Goal: Transaction & Acquisition: Purchase product/service

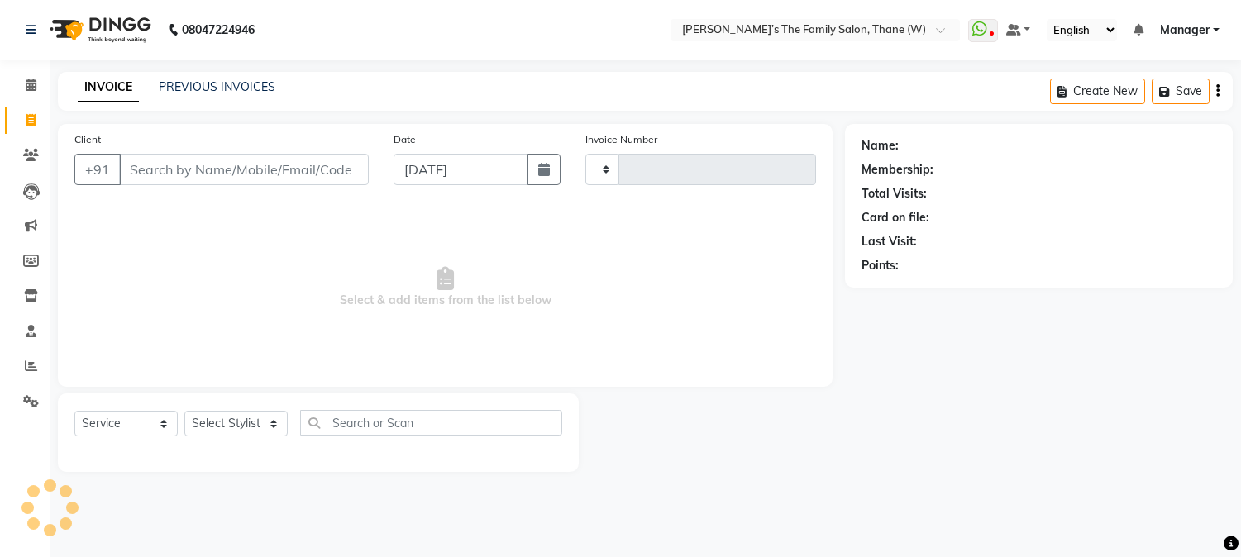
select select "service"
select select "8004"
type input "3176"
click at [202, 164] on input "Client" at bounding box center [246, 169] width 254 height 31
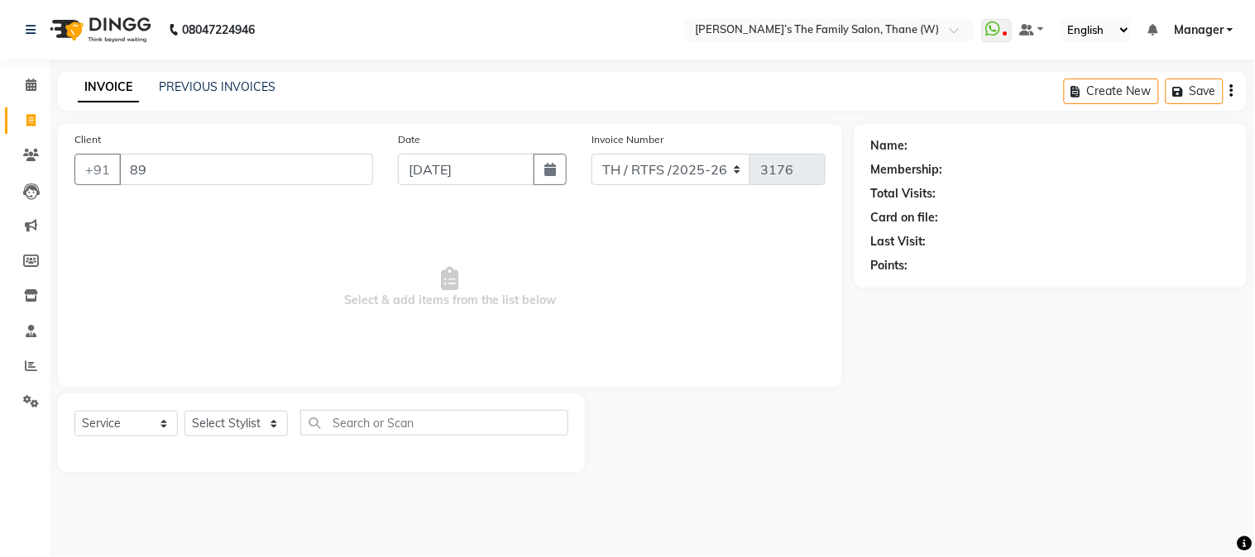
type input "8"
click at [667, 256] on span "Select & add items from the list below" at bounding box center [449, 287] width 751 height 165
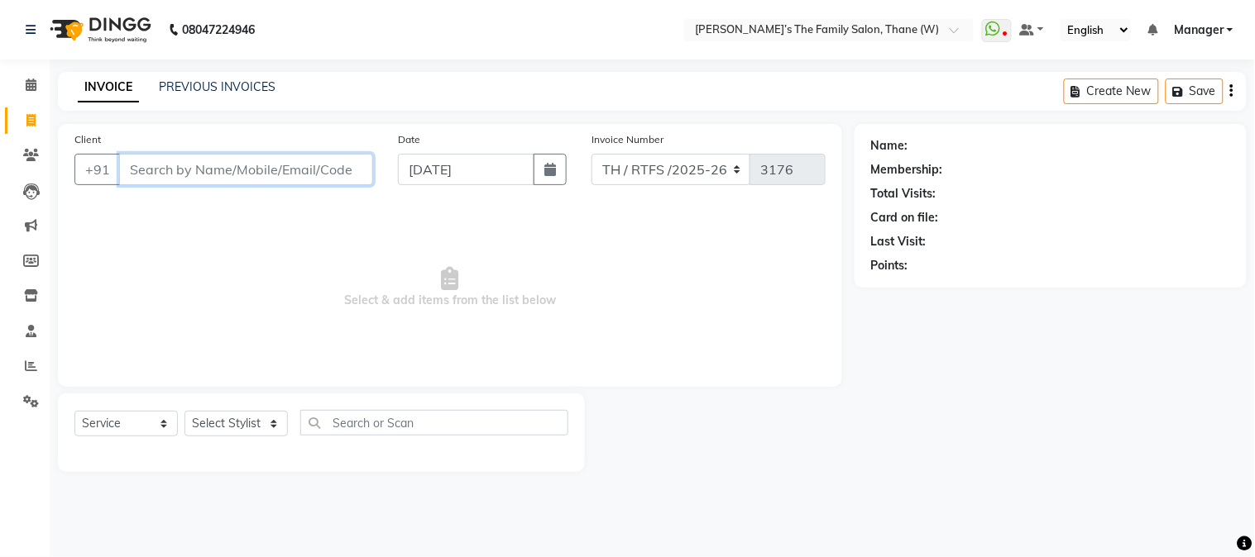
click at [235, 168] on input "Client" at bounding box center [246, 169] width 254 height 31
paste input "9324739932"
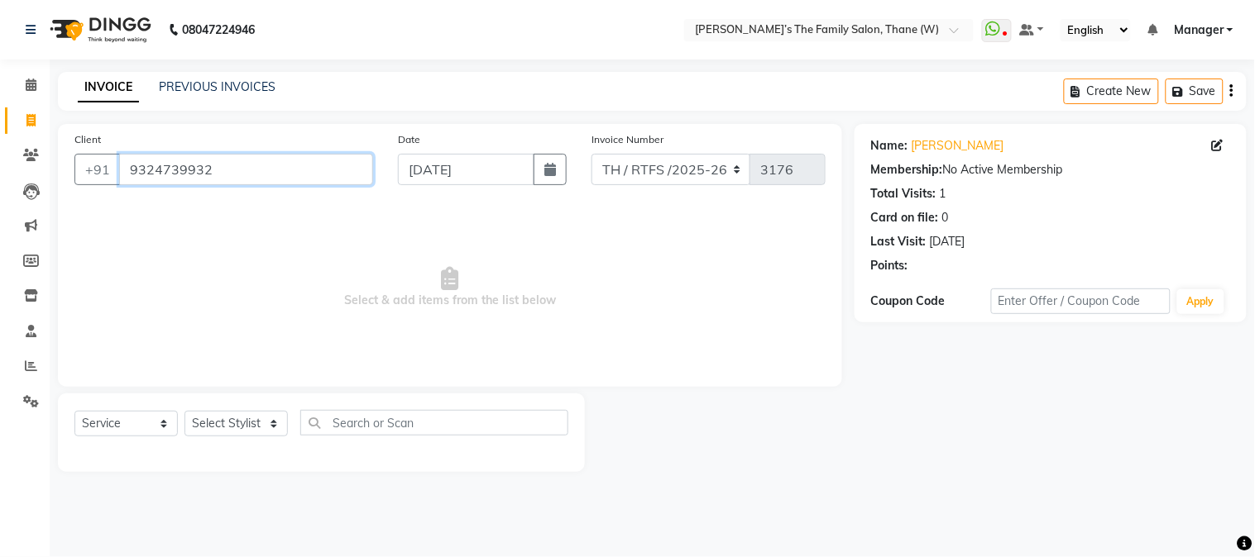
click at [235, 168] on input "9324739932" at bounding box center [246, 169] width 254 height 31
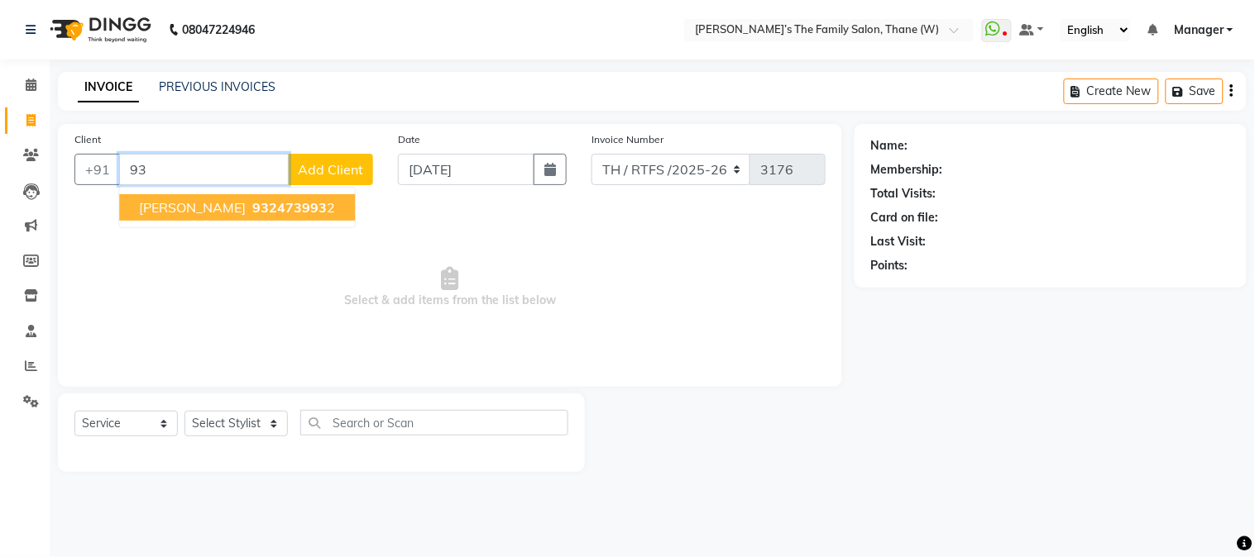
type input "9"
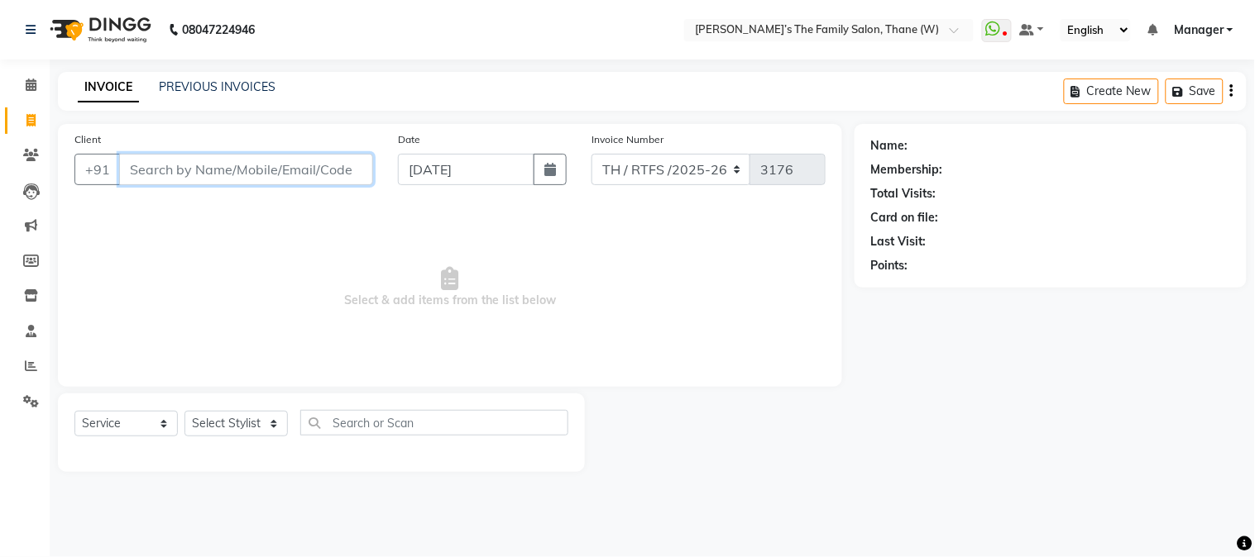
click at [271, 169] on input "Client" at bounding box center [246, 169] width 254 height 31
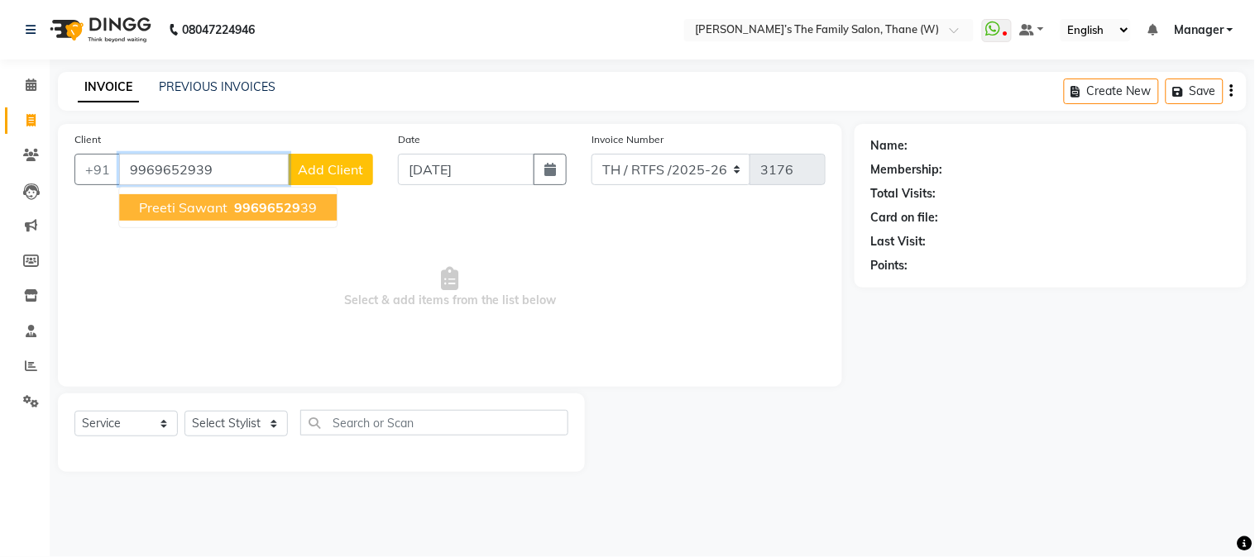
type input "9969652939"
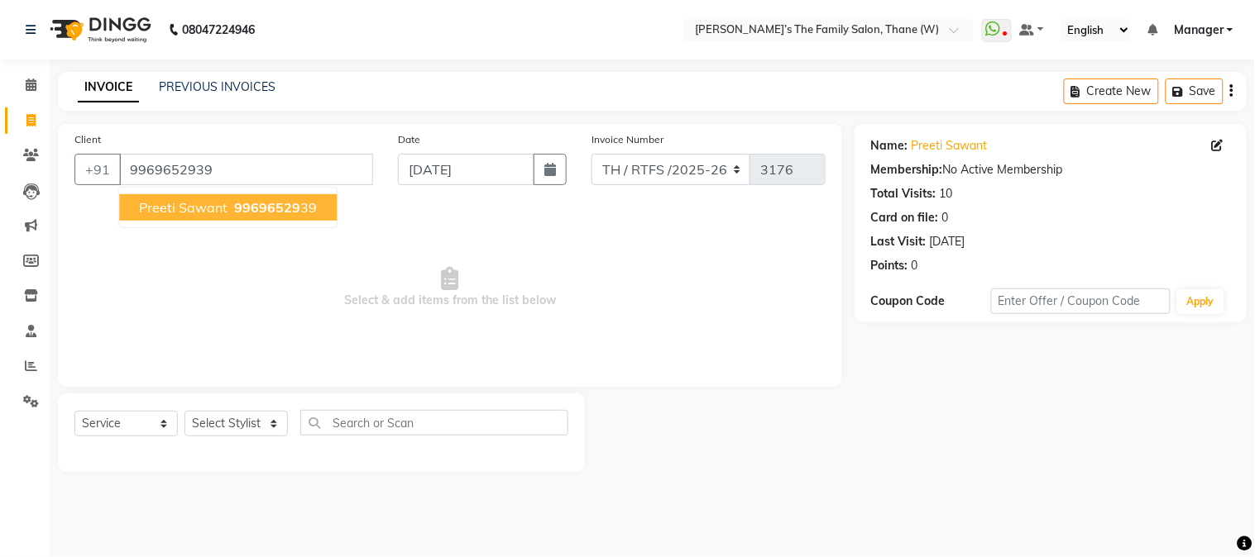
click at [260, 216] on button "Preeti Sawant 99696529 39" at bounding box center [227, 207] width 217 height 26
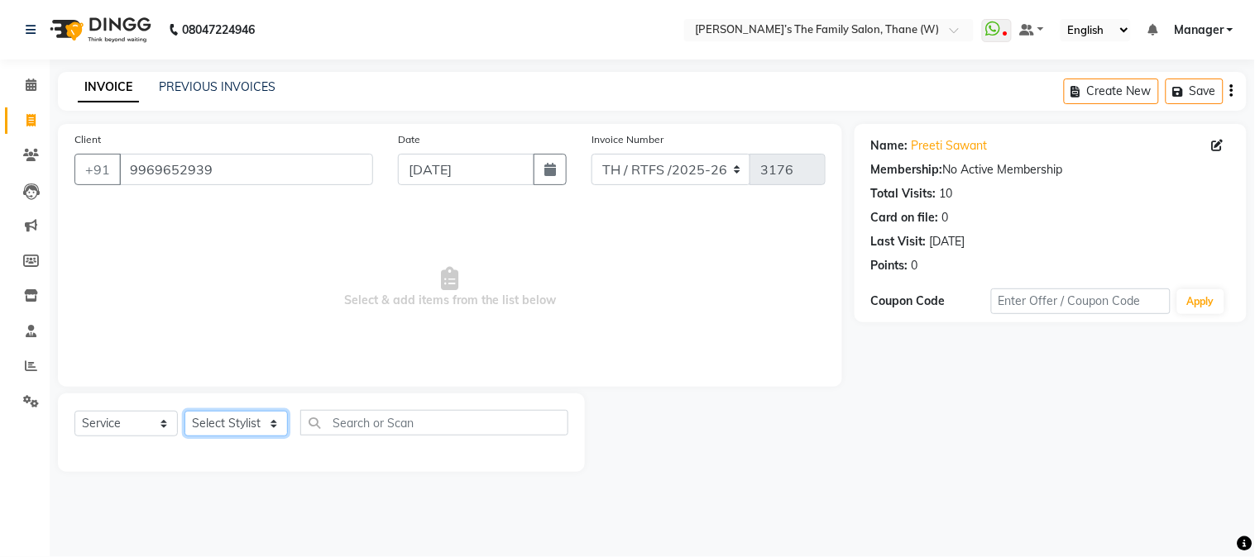
click at [241, 427] on select "Select Stylist Aarohi P [PERSON_NAME] [PERSON_NAME] A [PERSON_NAME] .[PERSON_NA…" at bounding box center [235, 424] width 103 height 26
click at [409, 308] on span "Select & add items from the list below" at bounding box center [449, 287] width 751 height 165
click at [956, 139] on link "Preeti Sawant" at bounding box center [949, 145] width 76 height 17
click at [237, 418] on select "Select Stylist Aarohi P [PERSON_NAME] [PERSON_NAME] A [PERSON_NAME] .[PERSON_NA…" at bounding box center [235, 424] width 103 height 26
select select "35597"
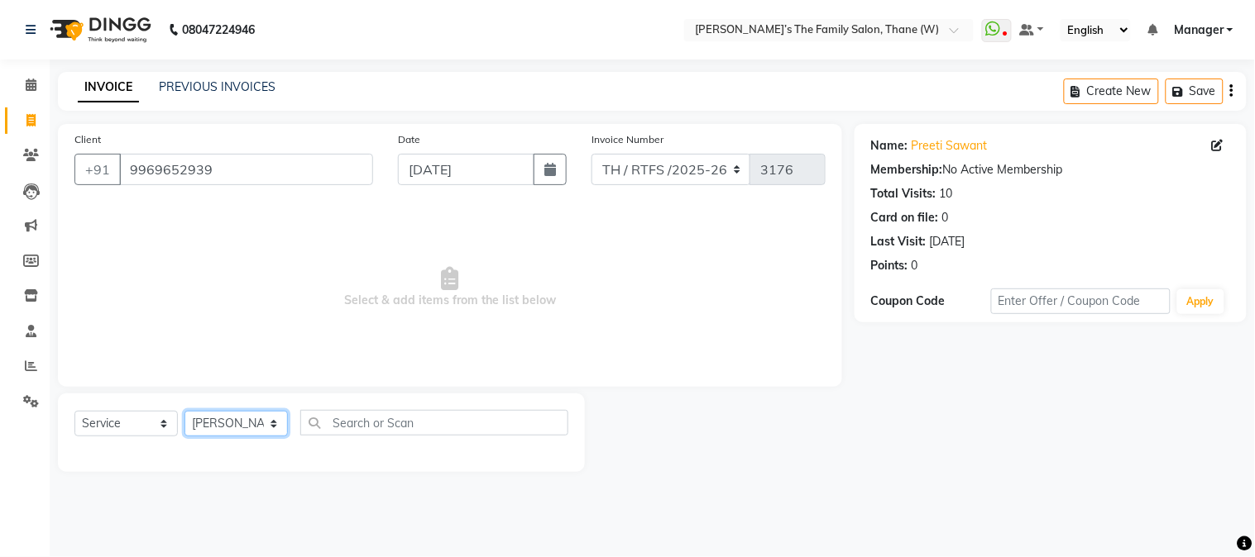
click at [184, 412] on select "Select Stylist Aarohi P [PERSON_NAME] [PERSON_NAME] A [PERSON_NAME] .[PERSON_NA…" at bounding box center [235, 424] width 103 height 26
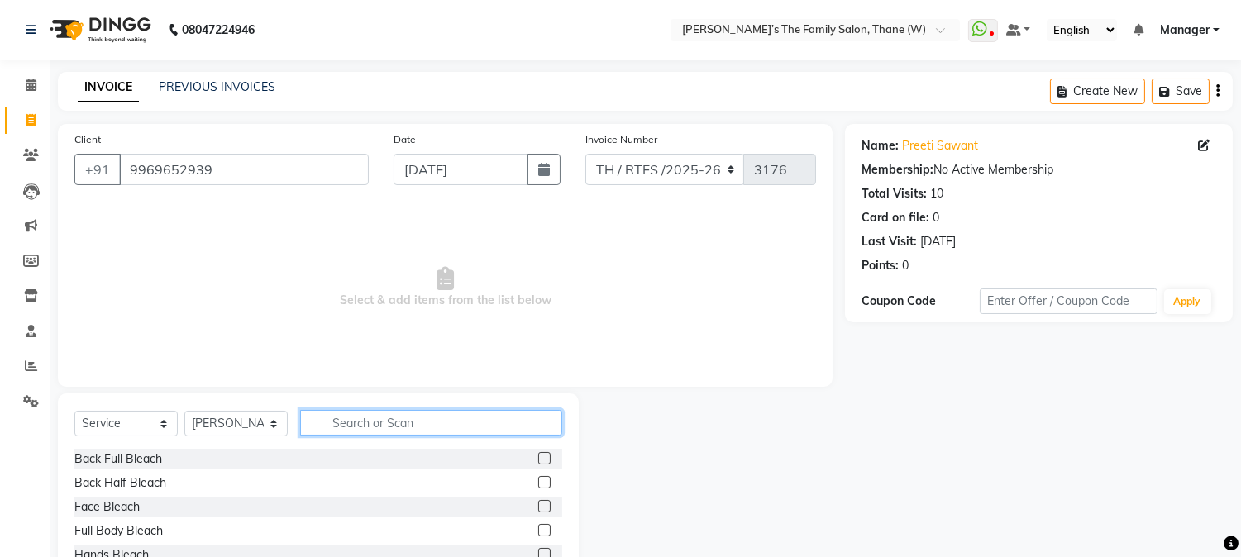
click at [356, 423] on input "text" at bounding box center [431, 423] width 262 height 26
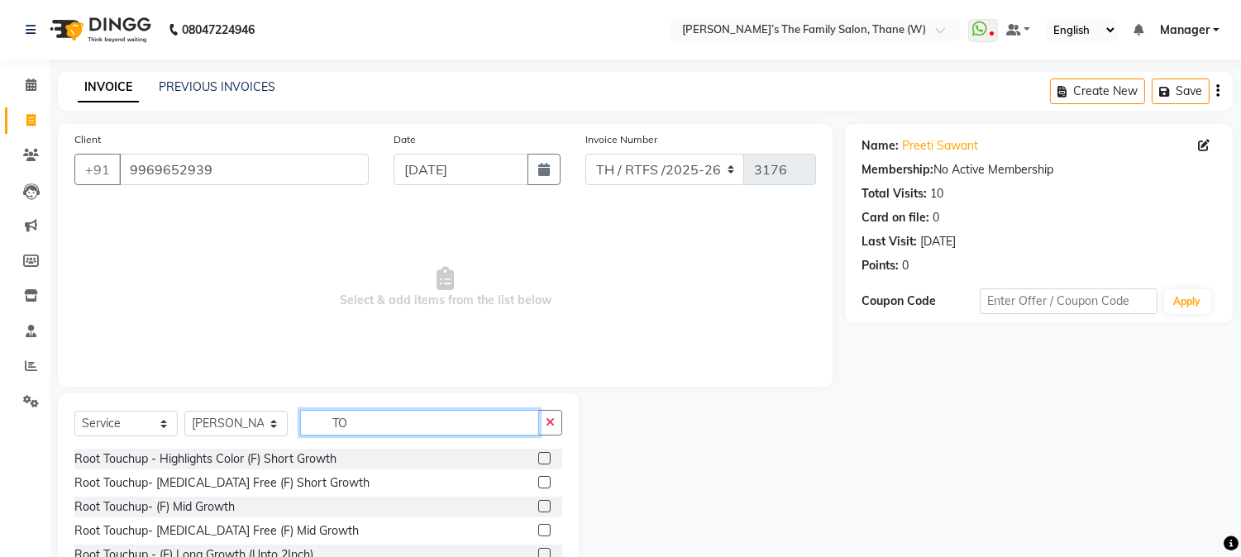
type input "T"
type input "HAIR SPA"
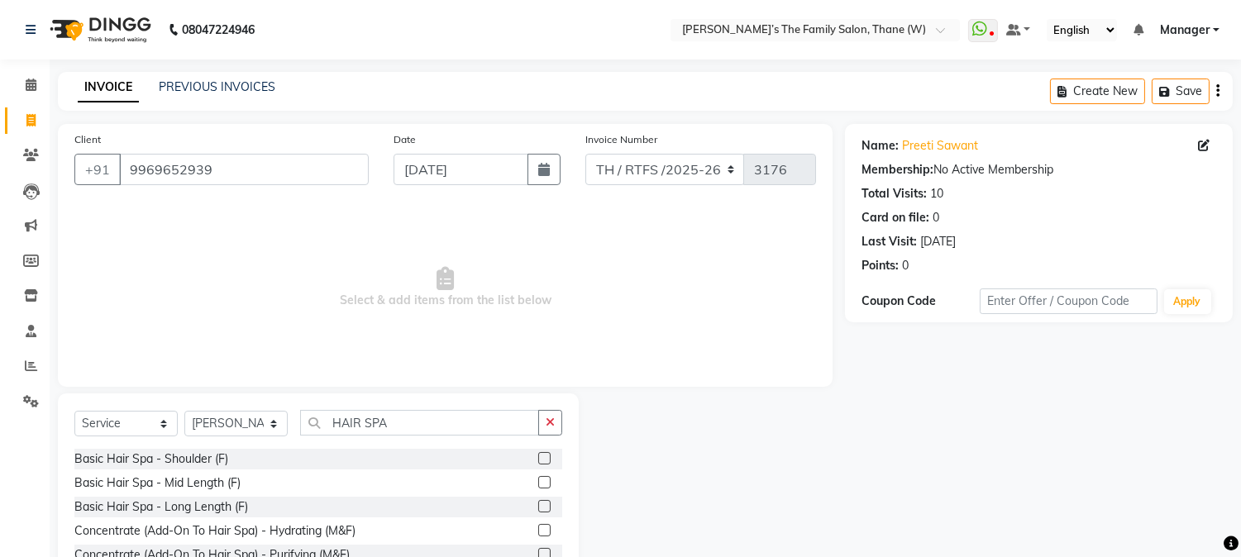
click at [538, 477] on label at bounding box center [544, 482] width 12 height 12
click at [538, 478] on input "checkbox" at bounding box center [543, 483] width 11 height 11
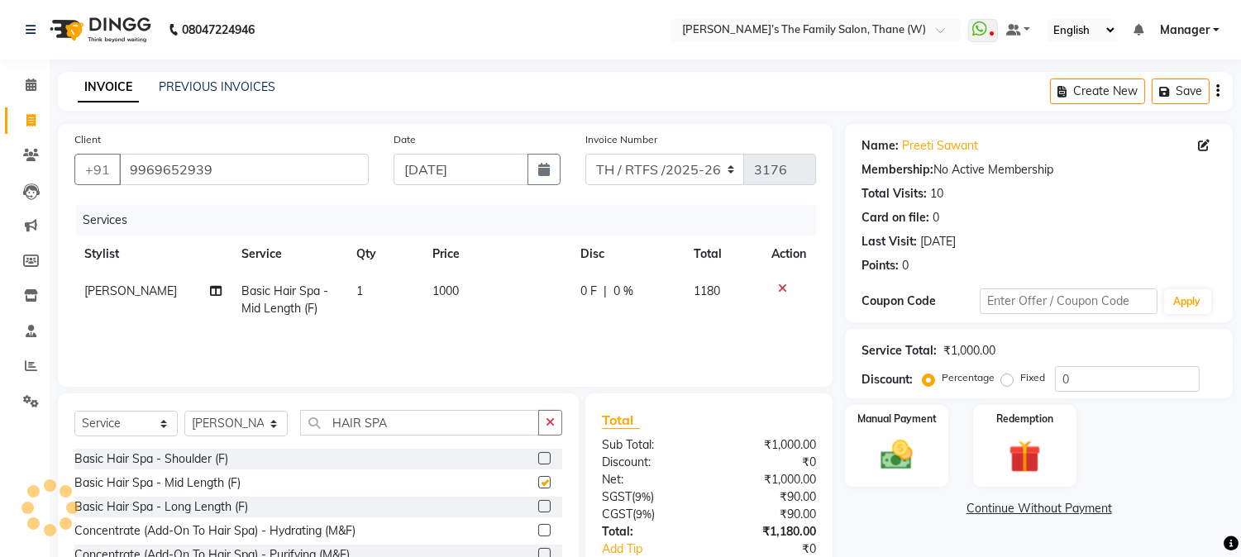
checkbox input "false"
click at [452, 301] on td "1000" at bounding box center [497, 300] width 148 height 55
select select "35597"
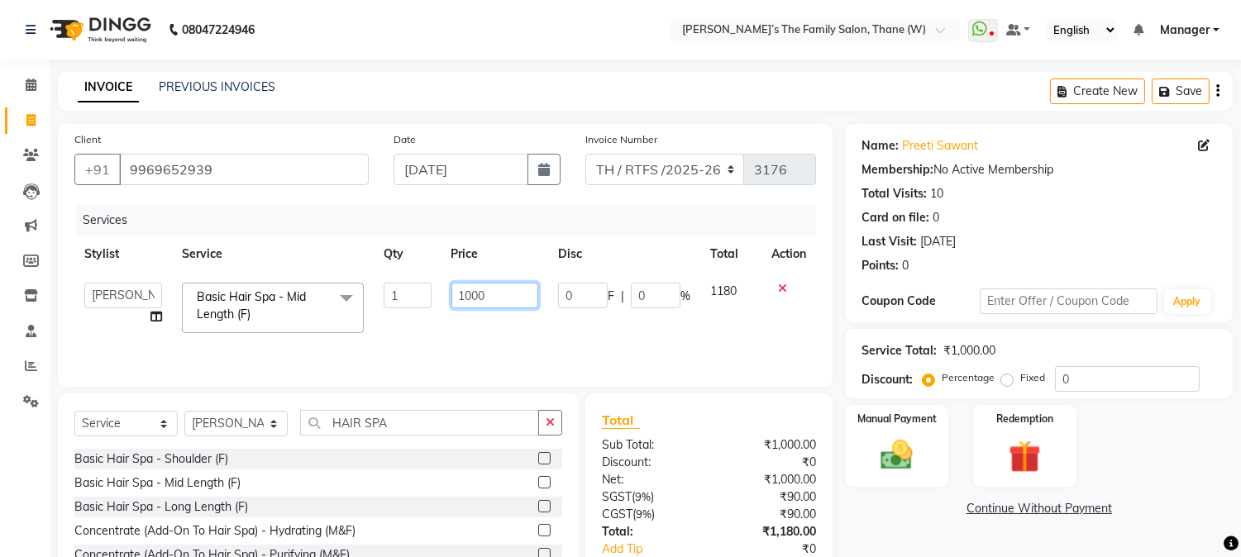
click at [491, 291] on input "1000" at bounding box center [495, 296] width 87 height 26
type input "1600"
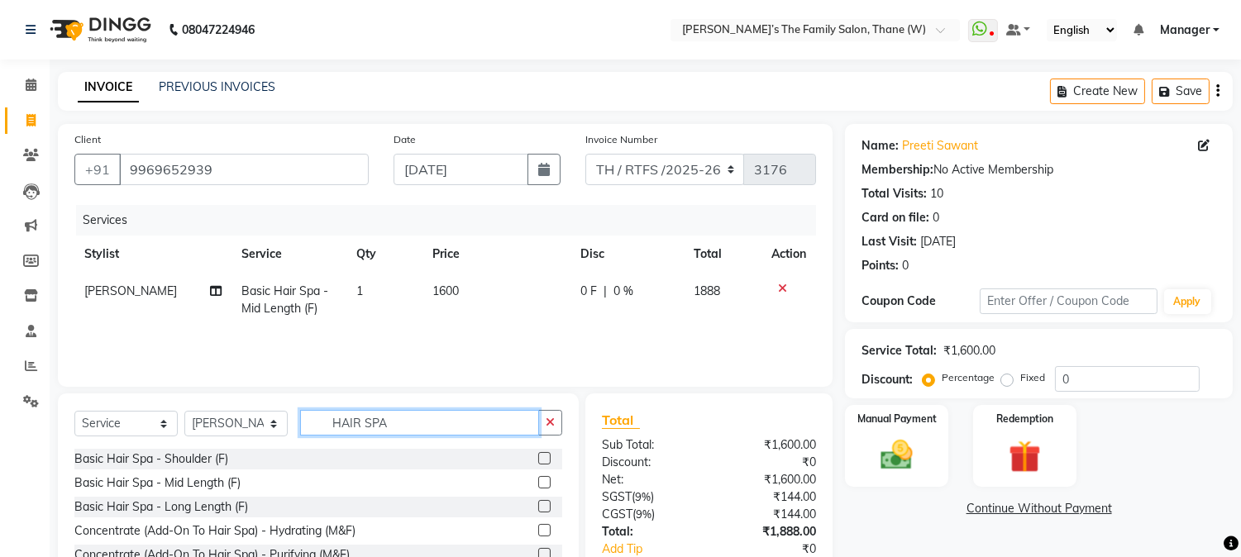
click at [439, 423] on input "HAIR SPA" at bounding box center [419, 423] width 239 height 26
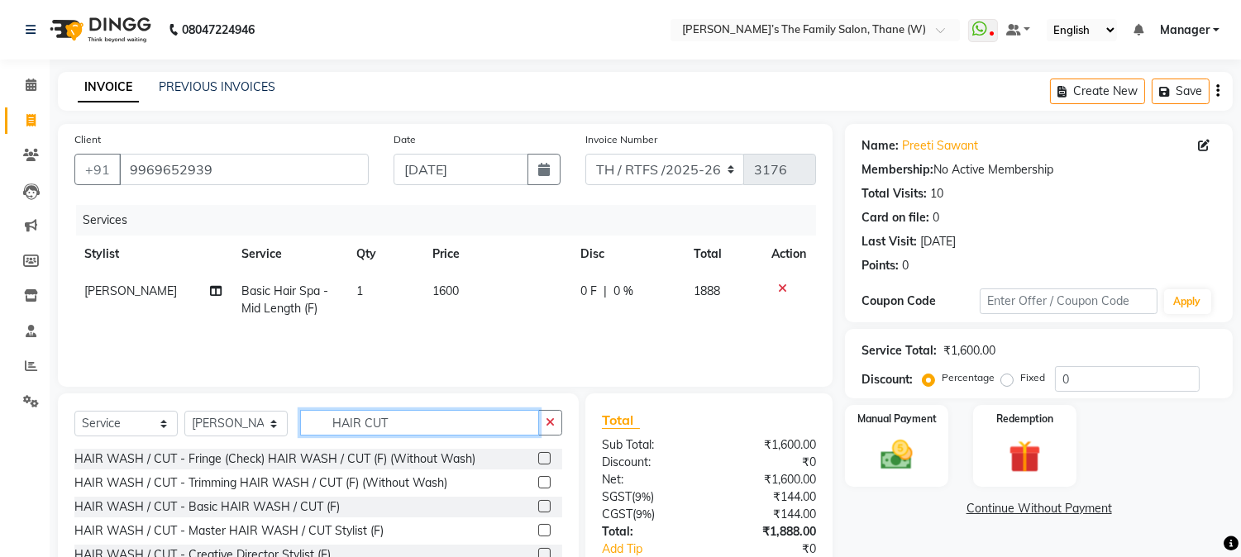
type input "HAIR CUT"
click at [538, 551] on label at bounding box center [544, 554] width 12 height 12
click at [538, 551] on input "checkbox" at bounding box center [543, 555] width 11 height 11
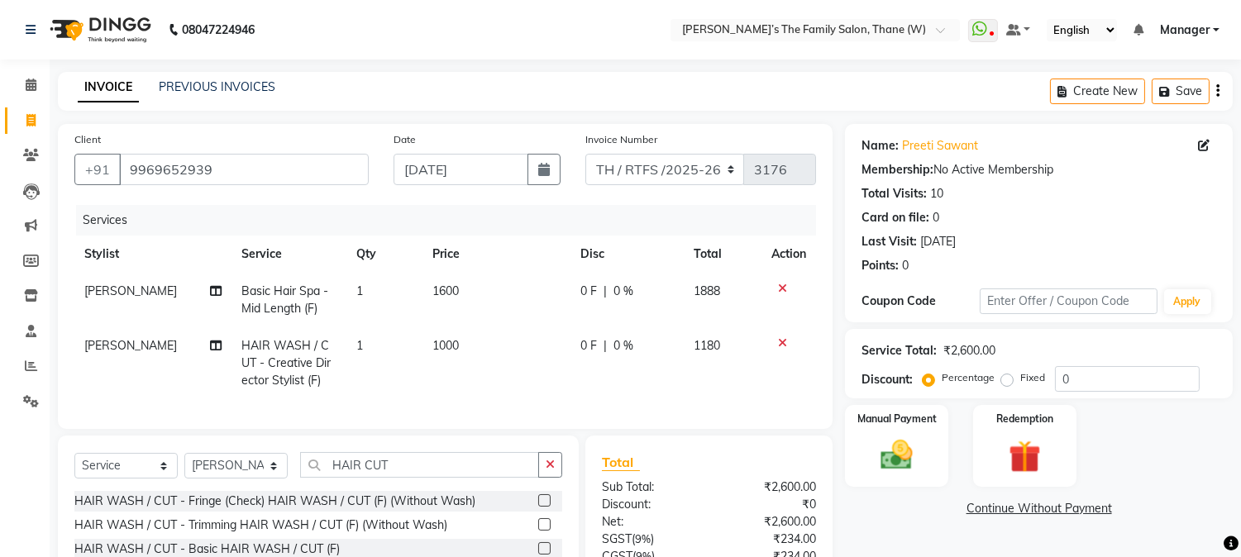
checkbox input "false"
click at [251, 475] on select "Select Stylist Aarohi P [PERSON_NAME] [PERSON_NAME] A [PERSON_NAME] .[PERSON_NA…" at bounding box center [235, 466] width 103 height 26
select select "35589"
click at [184, 467] on select "Select Stylist Aarohi P [PERSON_NAME] [PERSON_NAME] A [PERSON_NAME] .[PERSON_NA…" at bounding box center [235, 466] width 103 height 26
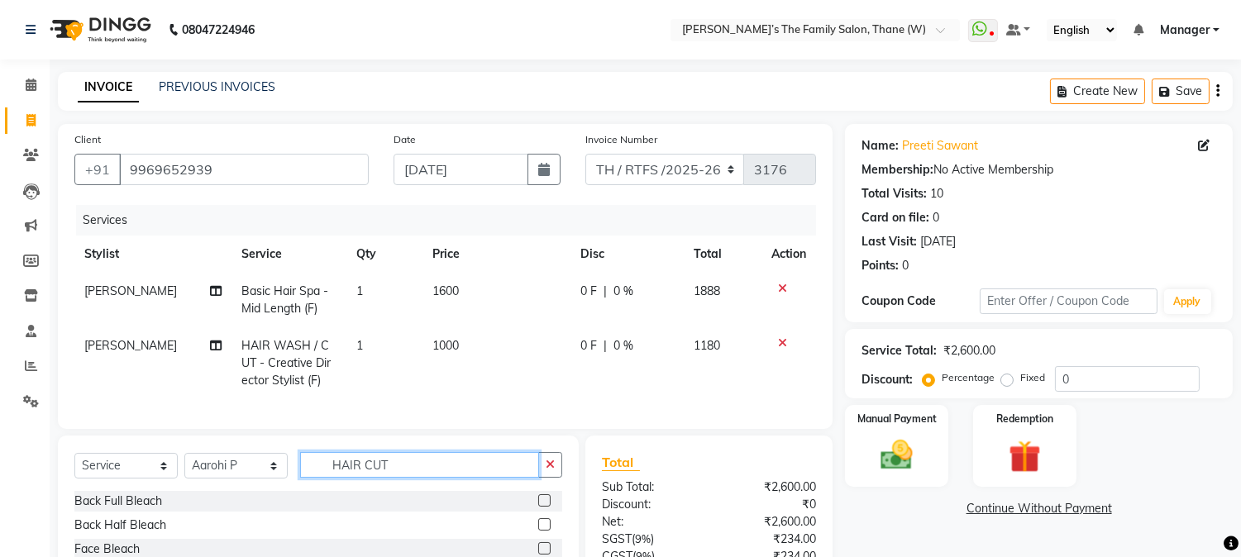
click at [439, 478] on input "HAIR CUT" at bounding box center [419, 465] width 239 height 26
type input "H"
type input "PEDI"
click at [538, 507] on label at bounding box center [544, 501] width 12 height 12
click at [538, 507] on input "checkbox" at bounding box center [543, 501] width 11 height 11
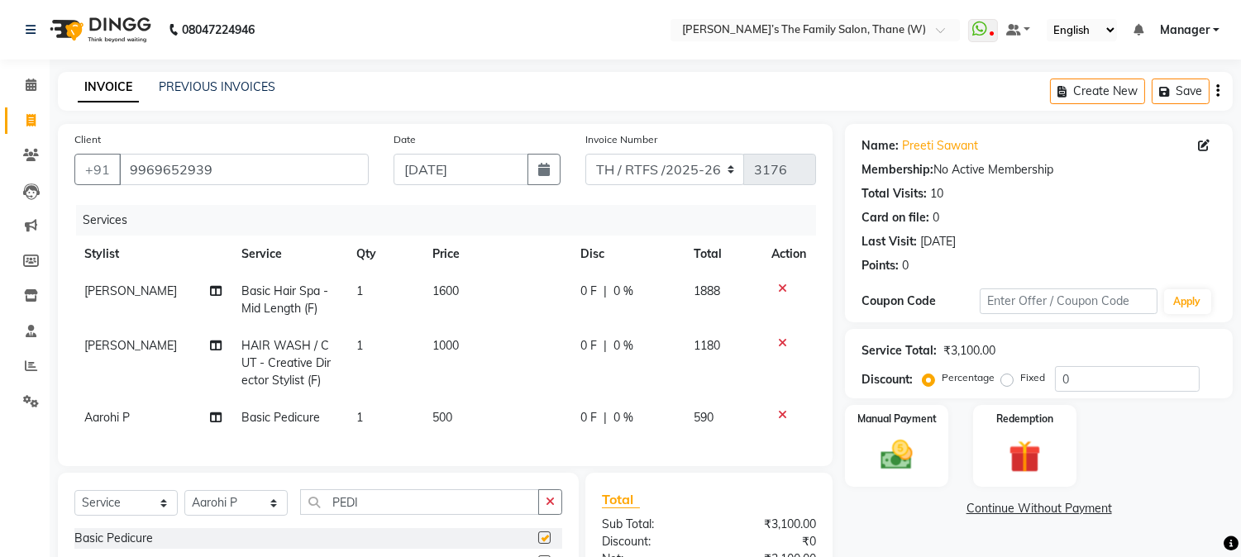
checkbox input "false"
click at [478, 511] on input "PEDI" at bounding box center [419, 503] width 239 height 26
type input "P"
type input "TH"
click at [223, 515] on select "Select Stylist Aarohi P [PERSON_NAME] [PERSON_NAME] A [PERSON_NAME] .[PERSON_NA…" at bounding box center [235, 503] width 103 height 26
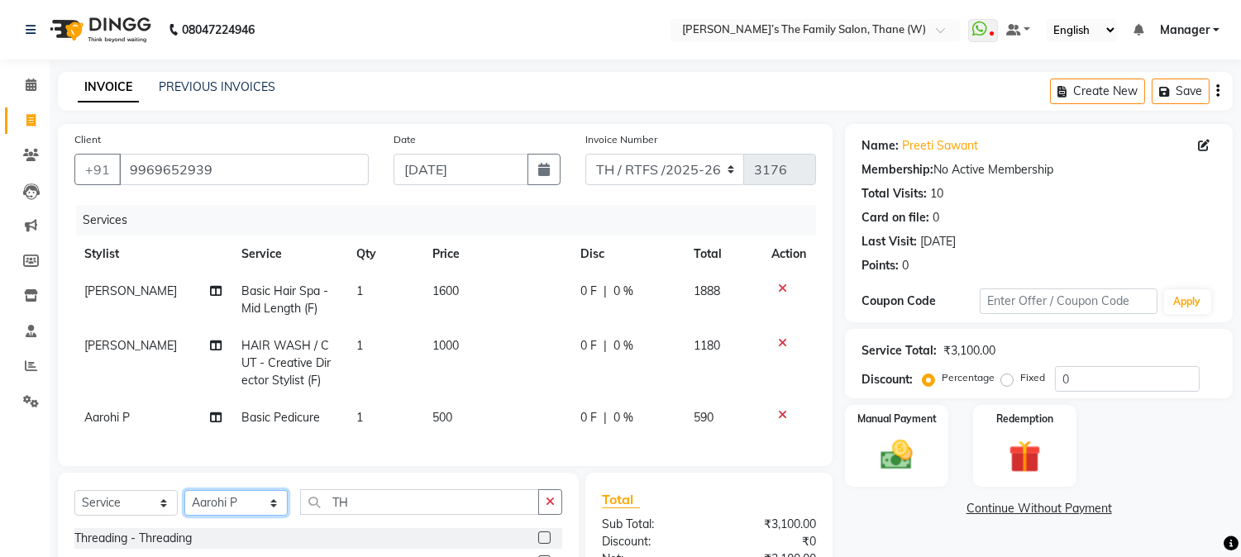
select select "35584"
click at [184, 504] on select "Select Stylist Aarohi P [PERSON_NAME] [PERSON_NAME] A [PERSON_NAME] .[PERSON_NA…" at bounding box center [235, 503] width 103 height 26
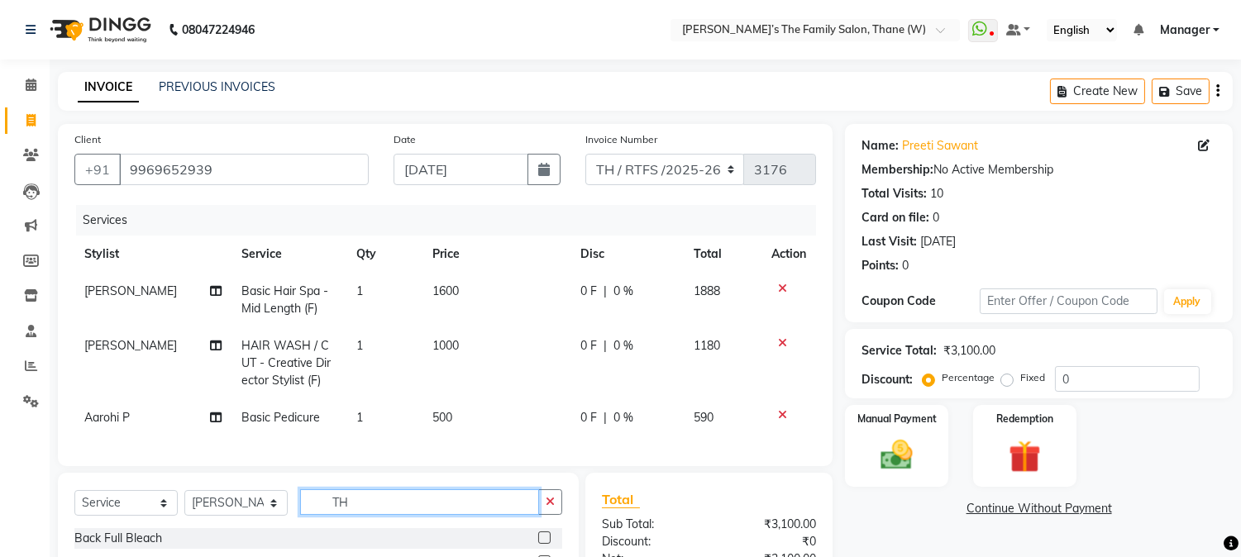
click at [495, 514] on input "TH" at bounding box center [419, 503] width 239 height 26
type input "THRE"
click at [546, 544] on label at bounding box center [544, 538] width 12 height 12
click at [546, 544] on input "checkbox" at bounding box center [543, 538] width 11 height 11
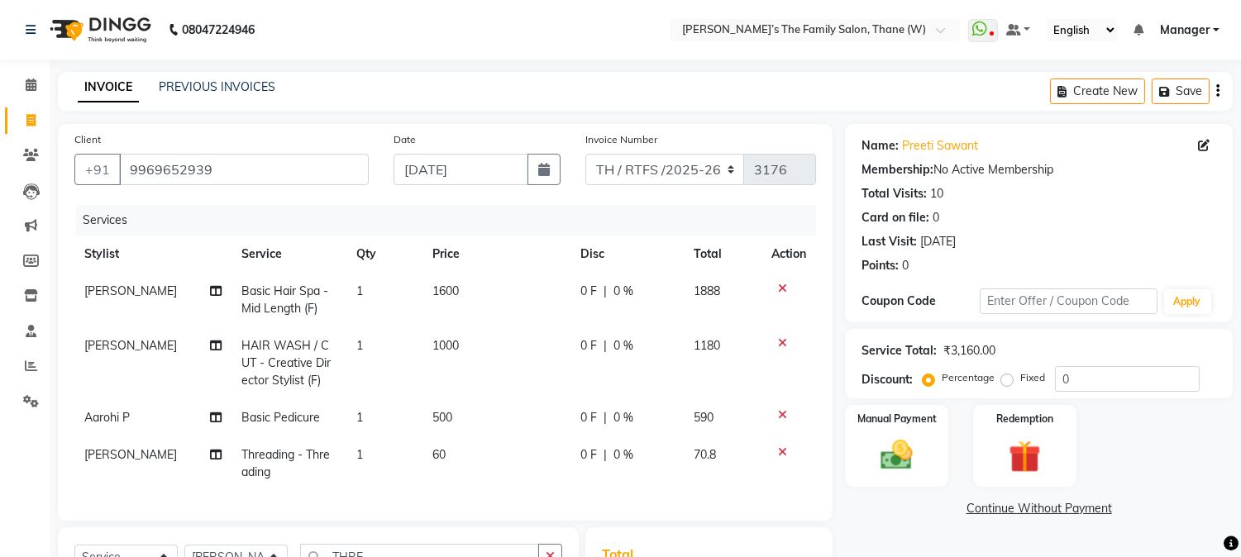
checkbox input "false"
click at [466, 409] on td "500" at bounding box center [497, 417] width 148 height 37
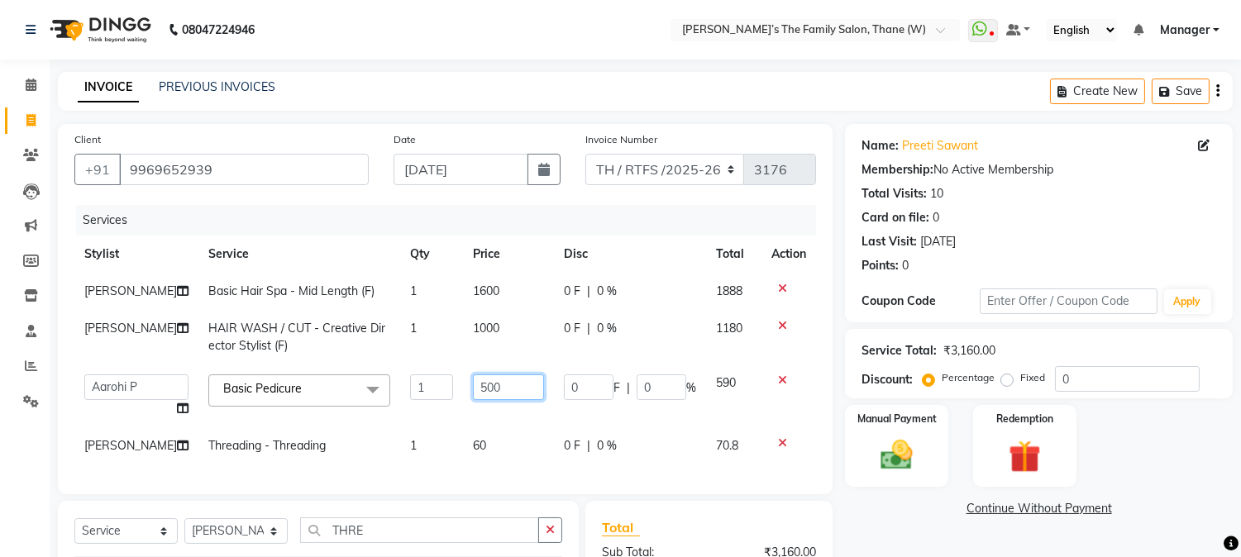
click at [498, 400] on input "500" at bounding box center [508, 388] width 71 height 26
type input "5"
type input "750"
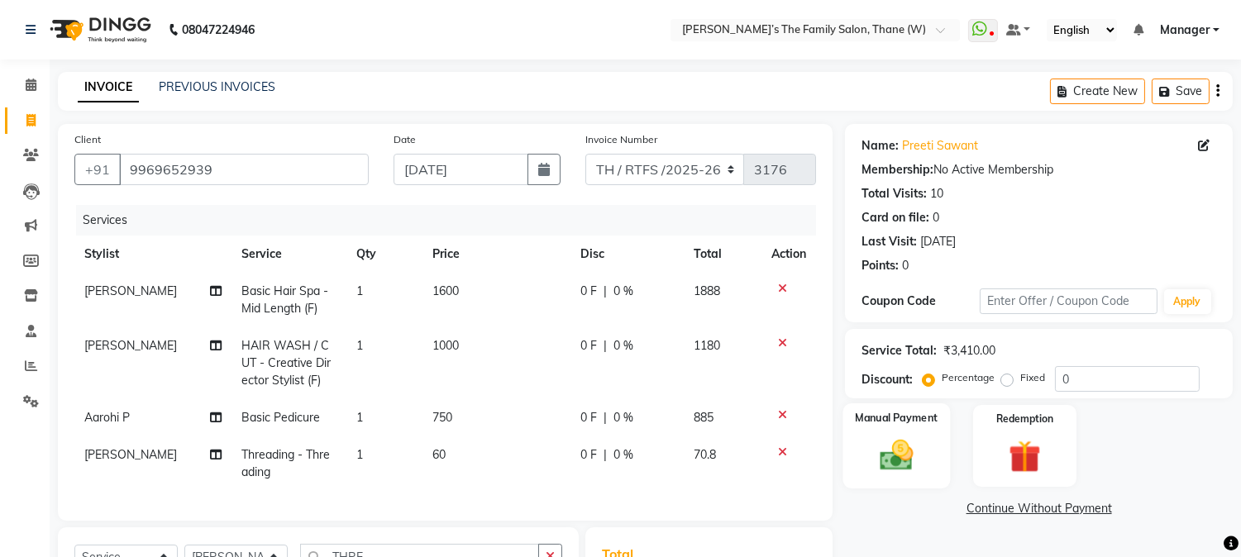
click at [877, 452] on img at bounding box center [897, 456] width 55 height 39
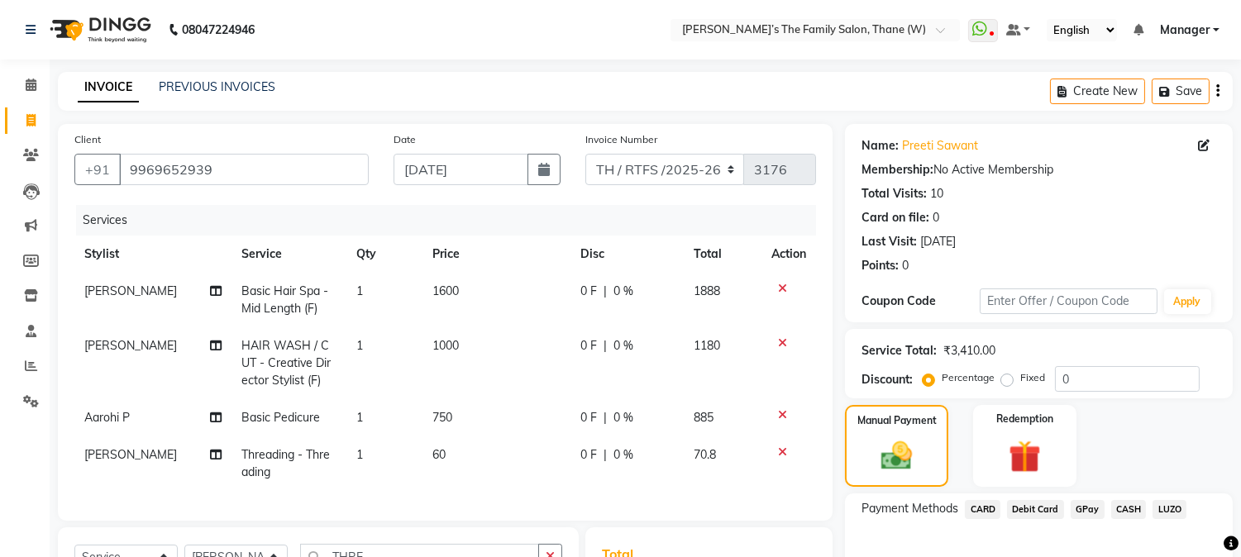
scroll to position [269, 0]
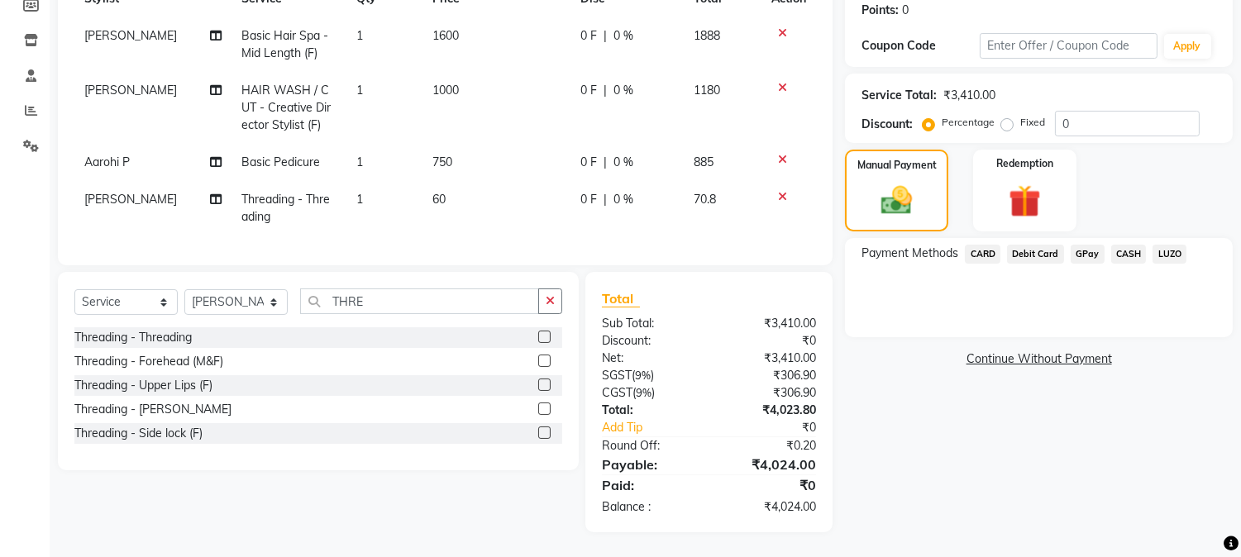
click at [1138, 245] on span "CASH" at bounding box center [1129, 254] width 36 height 19
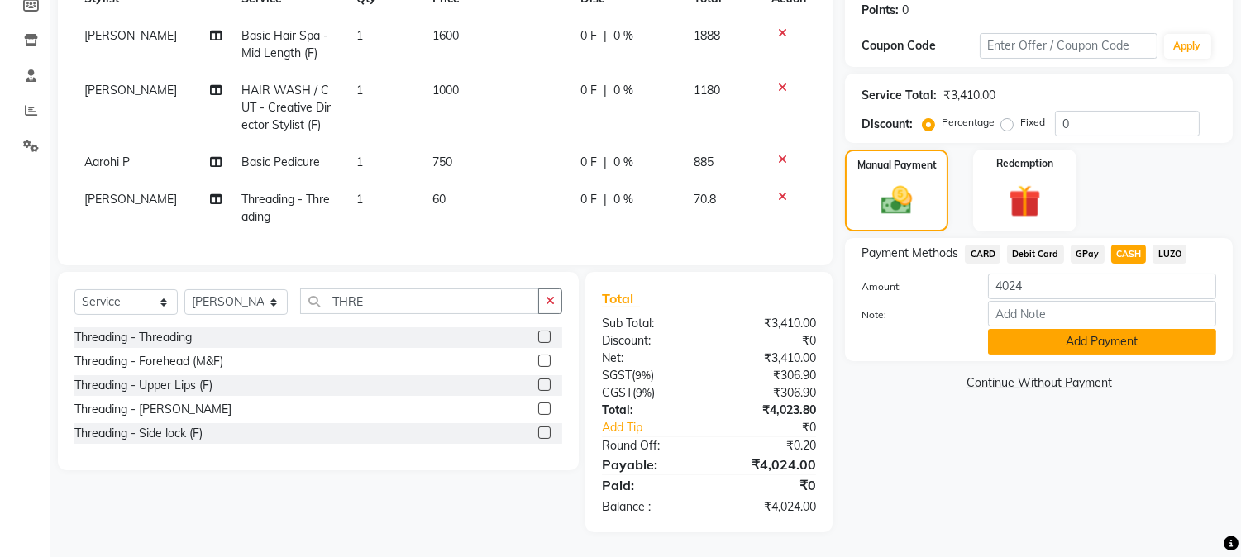
click at [1112, 329] on button "Add Payment" at bounding box center [1102, 342] width 228 height 26
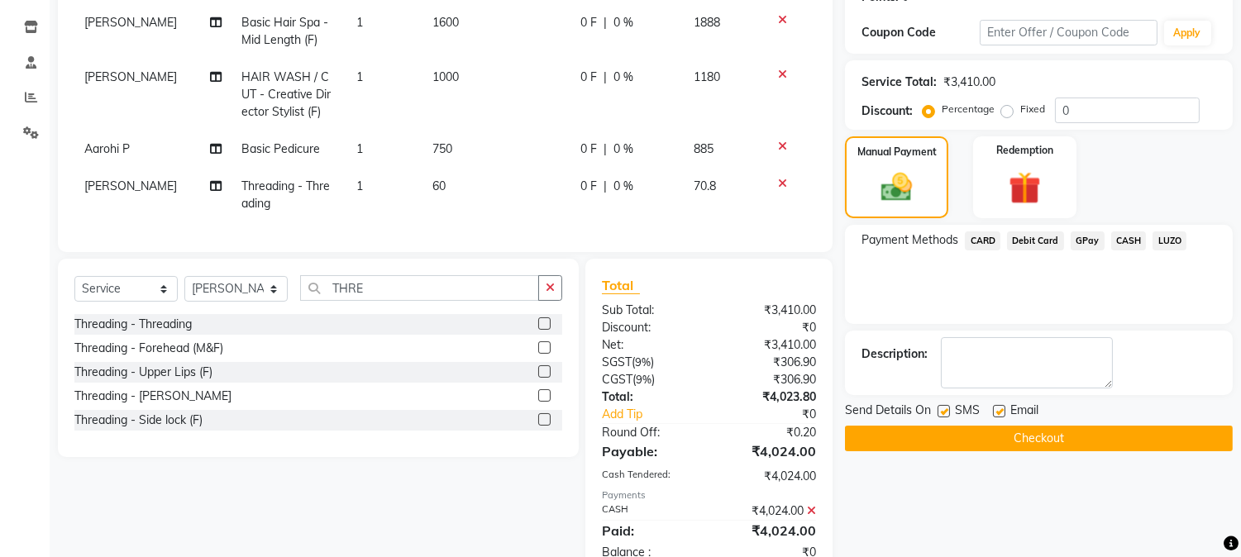
click at [813, 517] on icon at bounding box center [811, 511] width 9 height 12
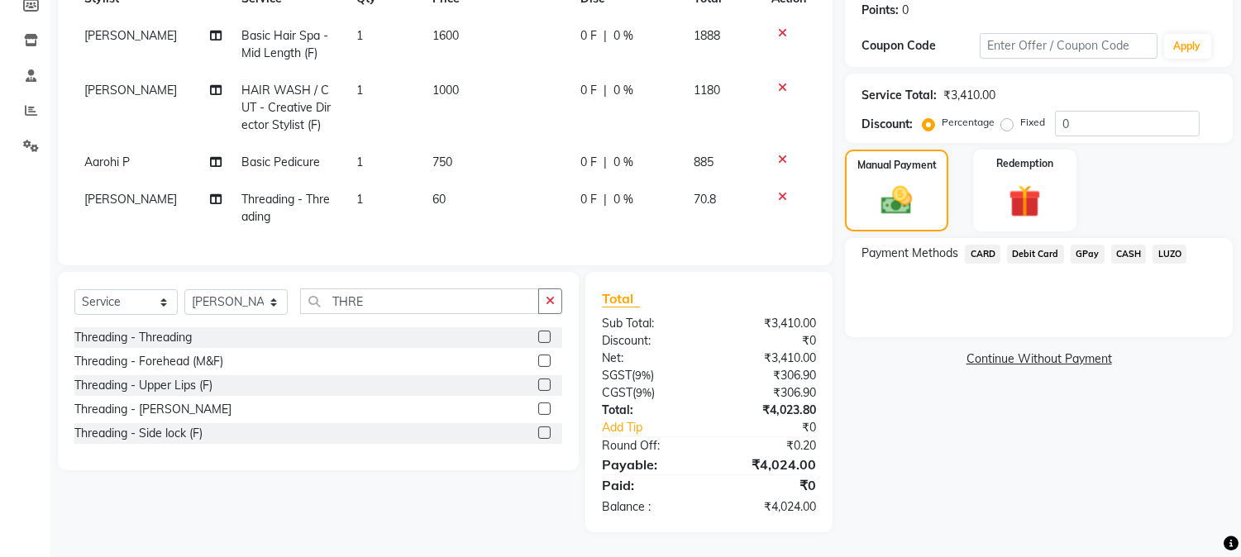
click at [1122, 245] on span "CASH" at bounding box center [1129, 254] width 36 height 19
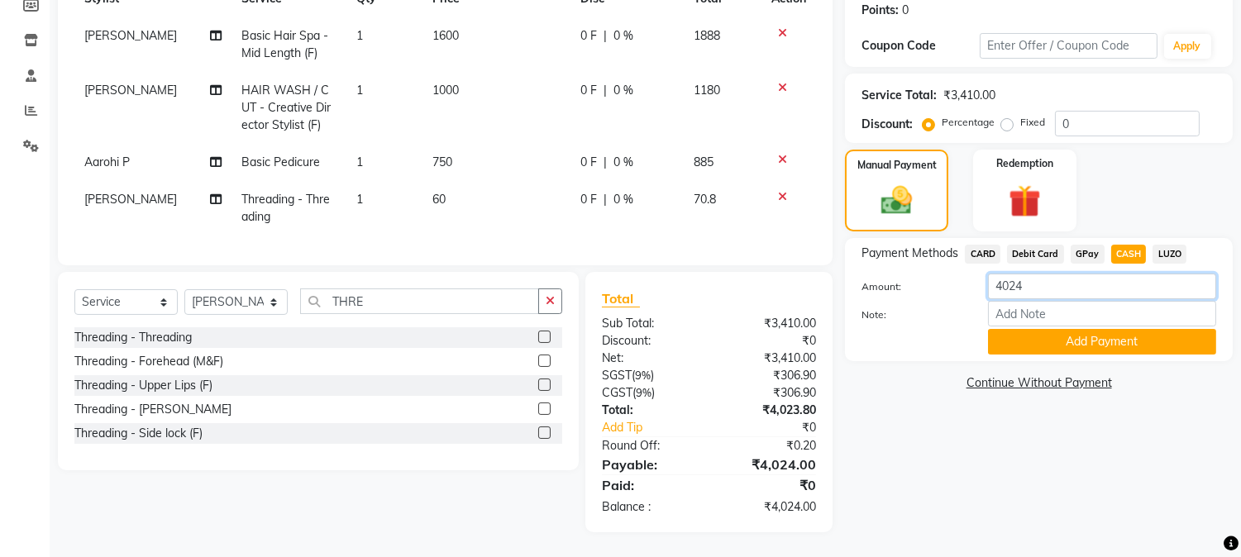
click at [1084, 274] on input "4024" at bounding box center [1102, 287] width 228 height 26
type input "4"
type input "3500"
click at [1088, 333] on button "Add Payment" at bounding box center [1102, 342] width 228 height 26
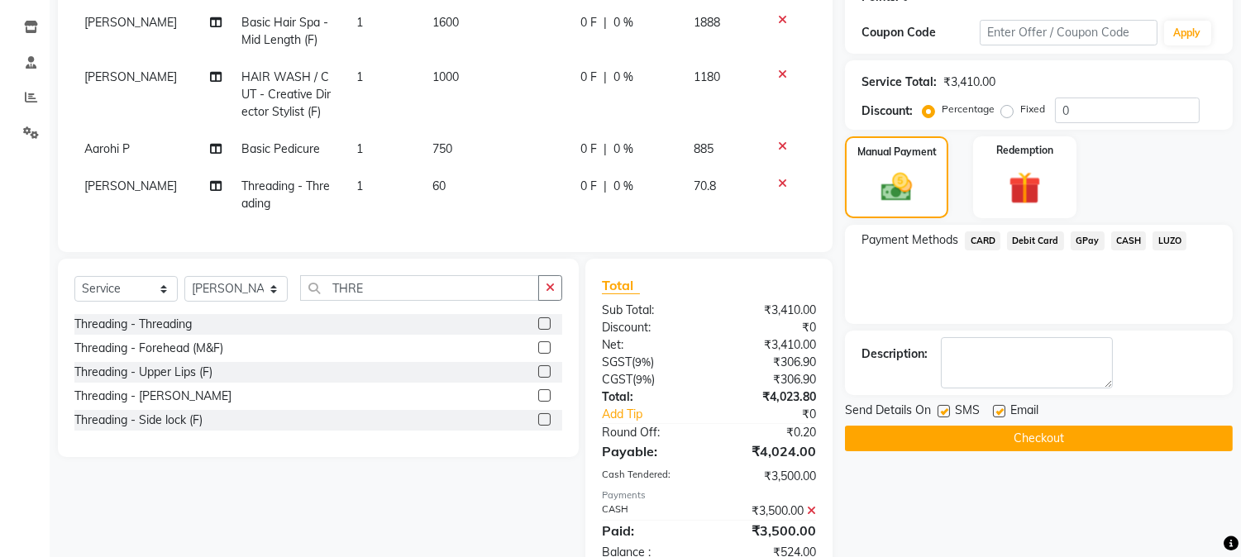
click at [1087, 251] on div "GPay" at bounding box center [1084, 243] width 41 height 22
click at [1087, 238] on span "GPay" at bounding box center [1088, 241] width 34 height 19
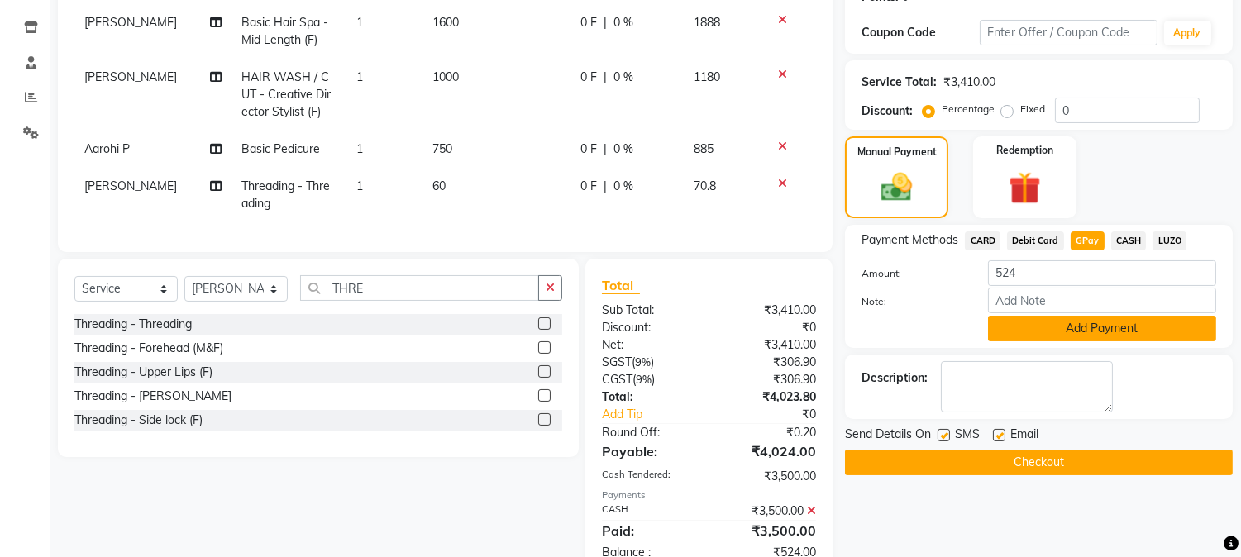
click at [1076, 332] on button "Add Payment" at bounding box center [1102, 329] width 228 height 26
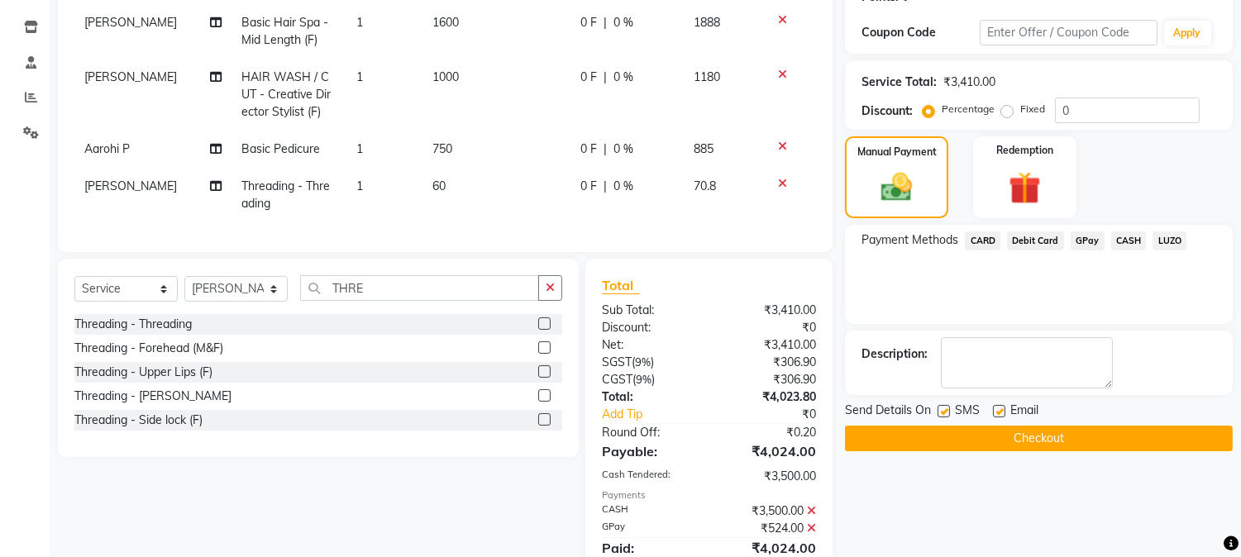
click at [1047, 426] on button "Checkout" at bounding box center [1039, 439] width 388 height 26
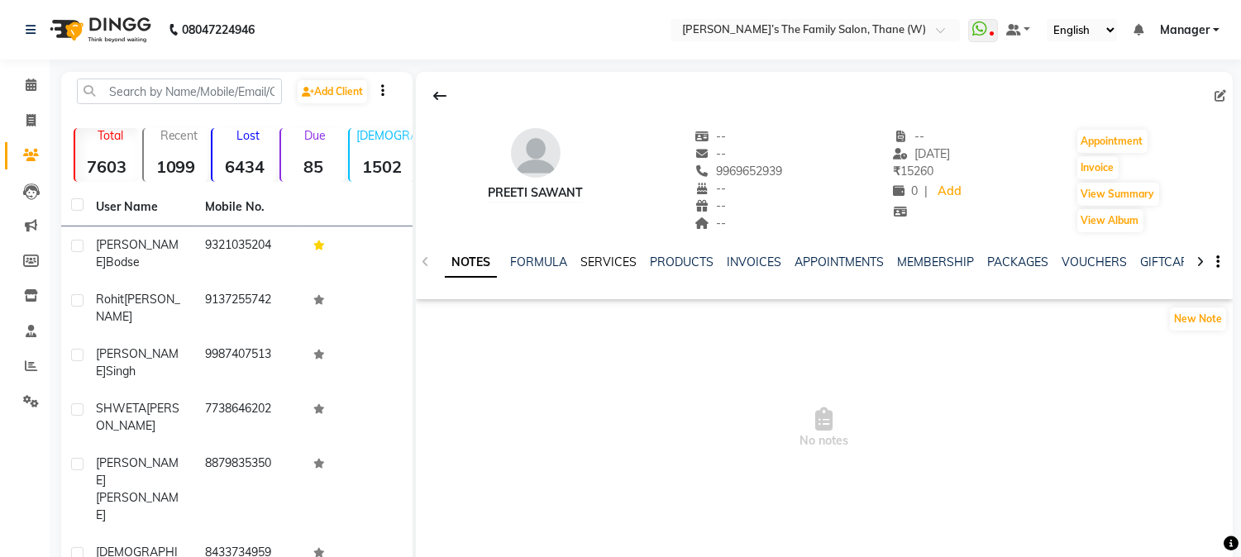
click at [600, 258] on link "SERVICES" at bounding box center [609, 262] width 56 height 15
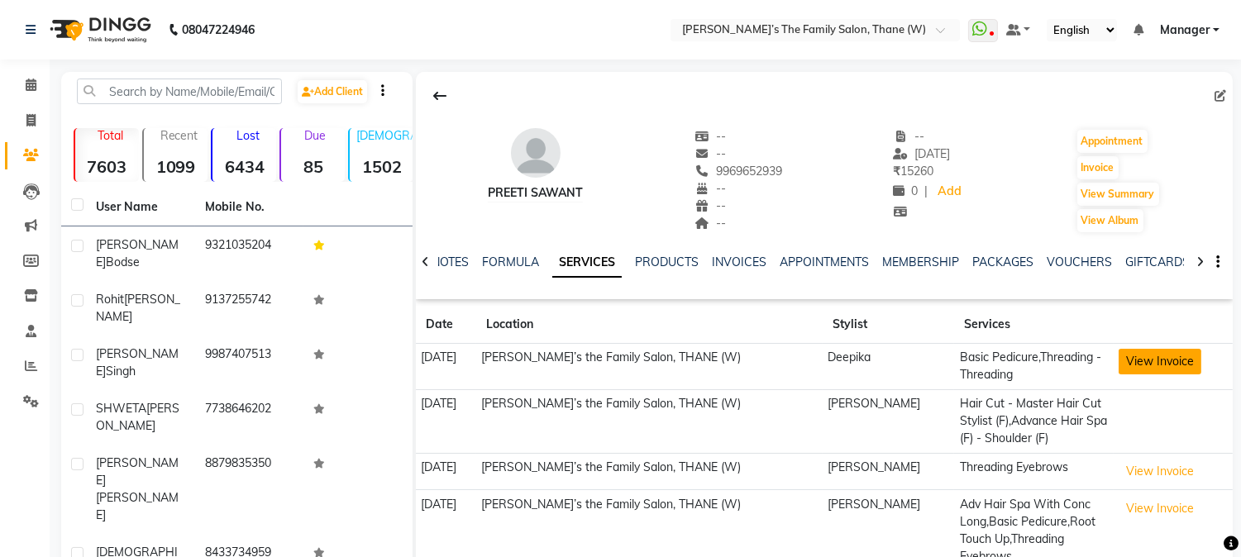
click at [1134, 365] on button "View Invoice" at bounding box center [1160, 362] width 83 height 26
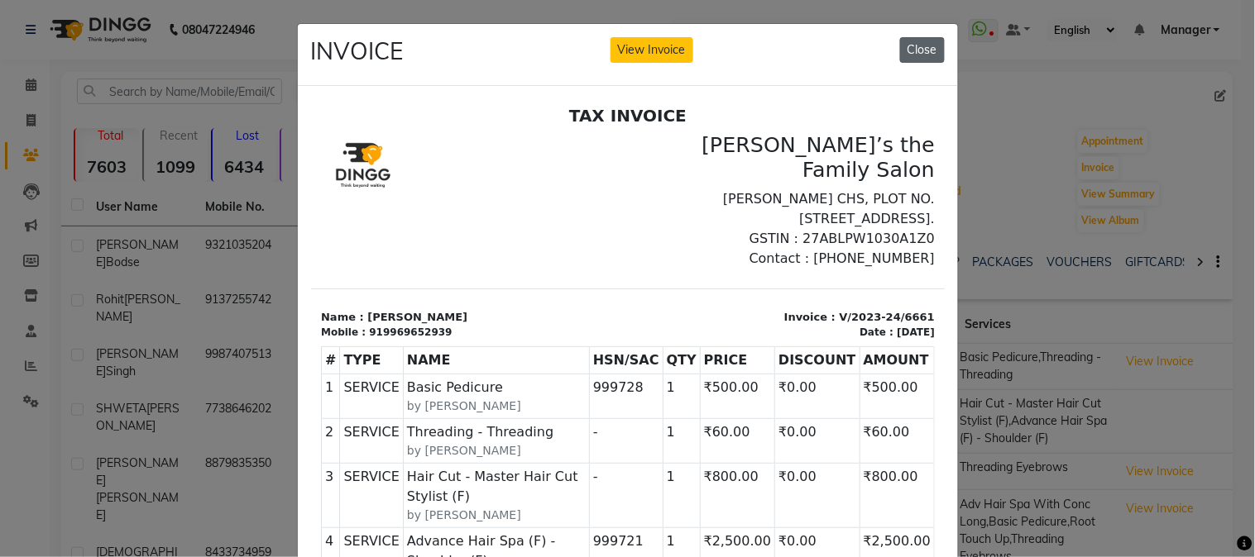
click at [912, 53] on button "Close" at bounding box center [922, 50] width 45 height 26
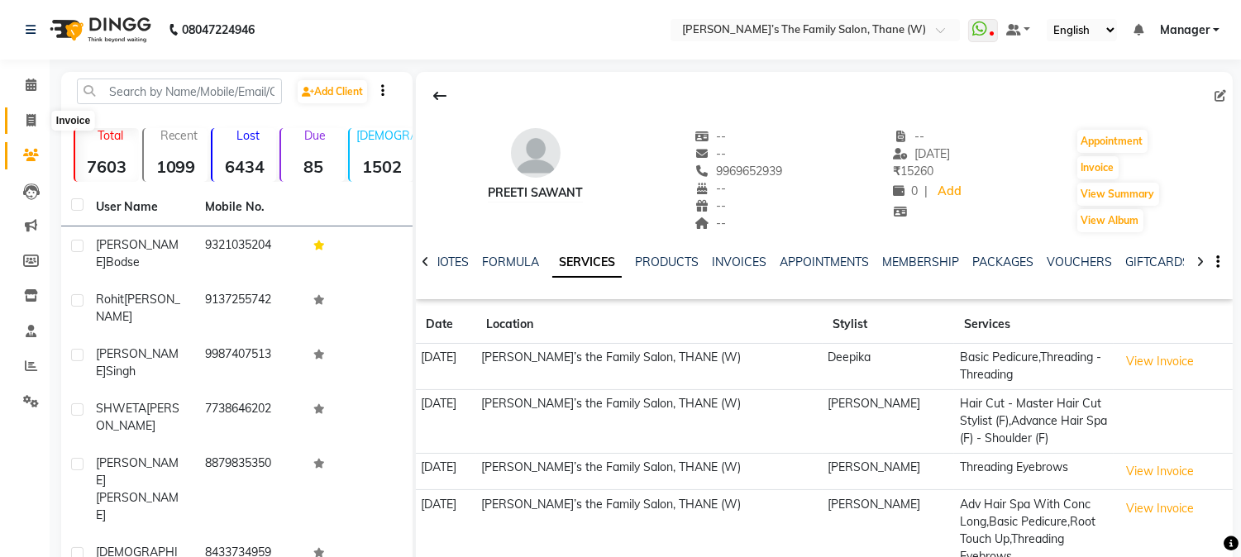
click at [20, 112] on span at bounding box center [31, 121] width 29 height 19
select select "service"
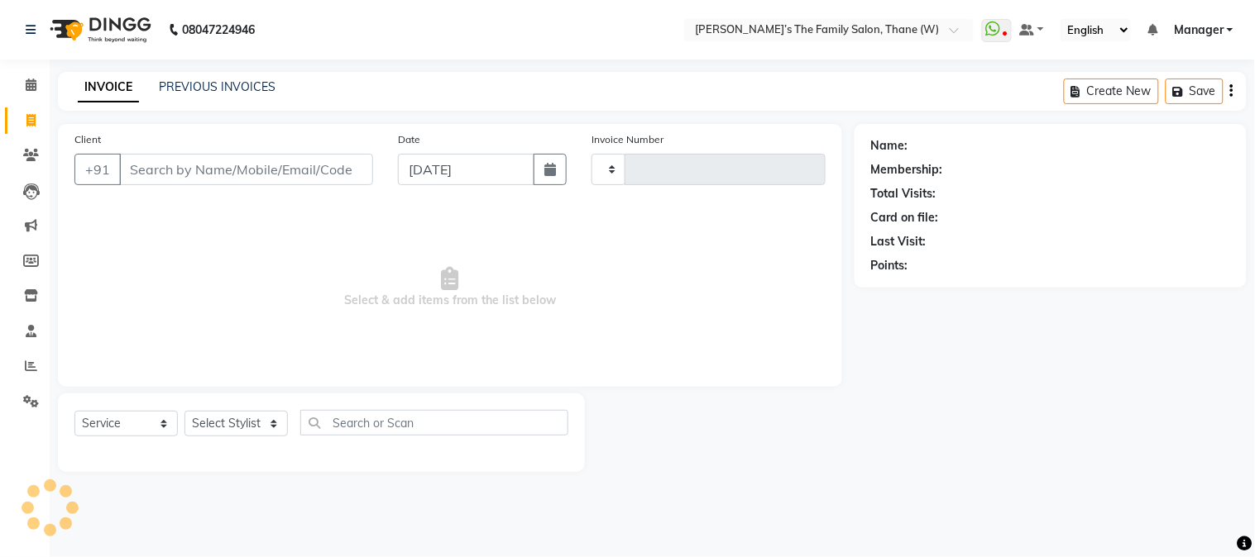
type input "3176"
select select "8004"
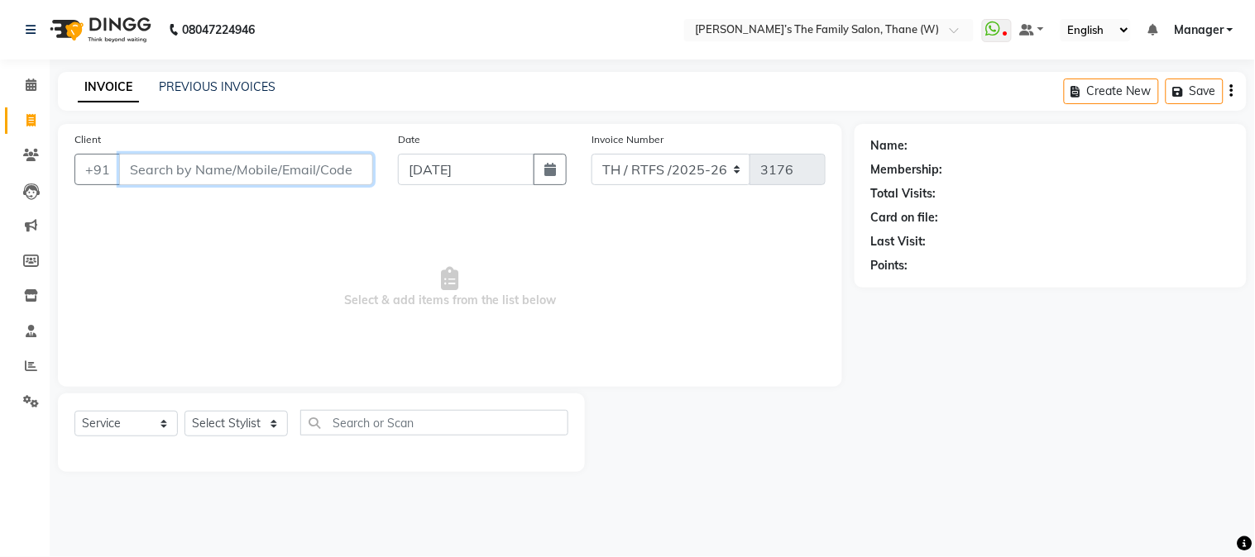
click at [207, 172] on input "Client" at bounding box center [246, 169] width 254 height 31
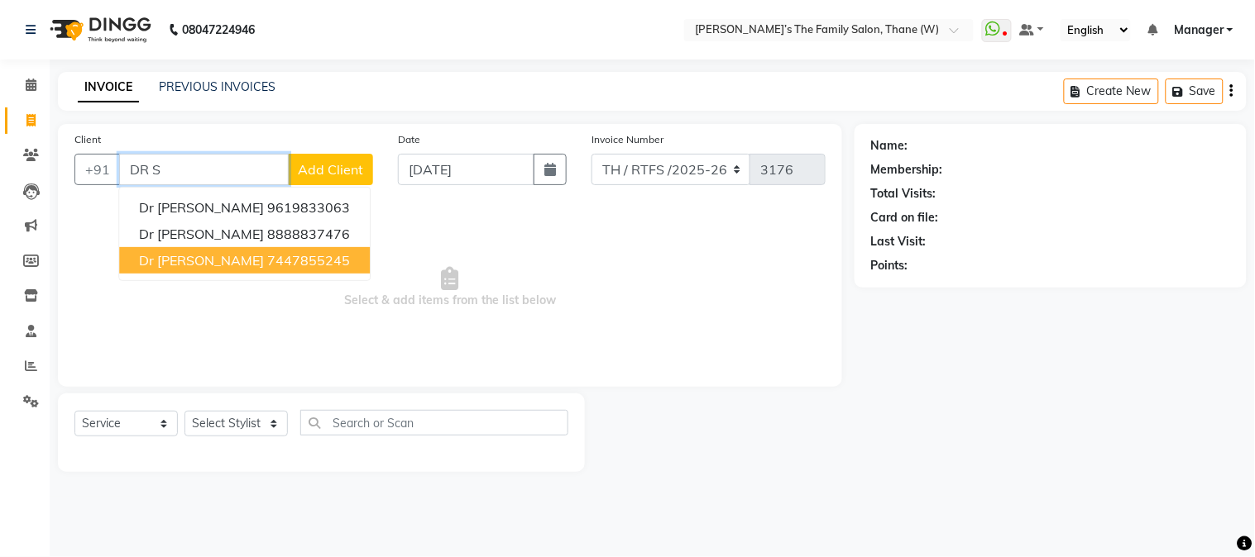
click at [267, 260] on ngb-highlight "7447855245" at bounding box center [308, 260] width 83 height 17
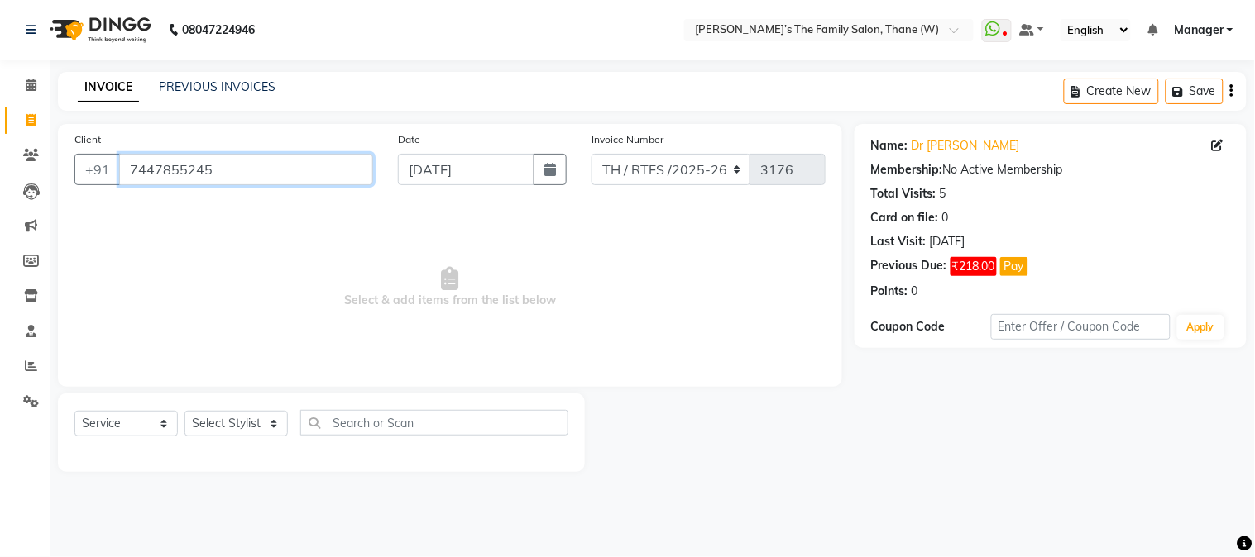
click at [230, 176] on input "7447855245" at bounding box center [246, 169] width 254 height 31
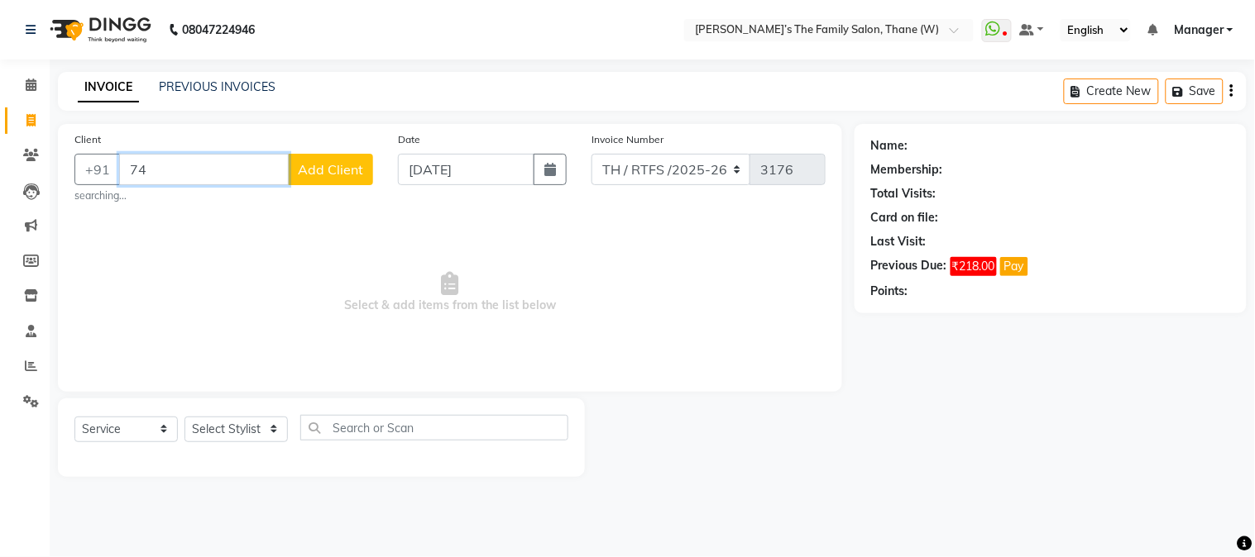
type input "7"
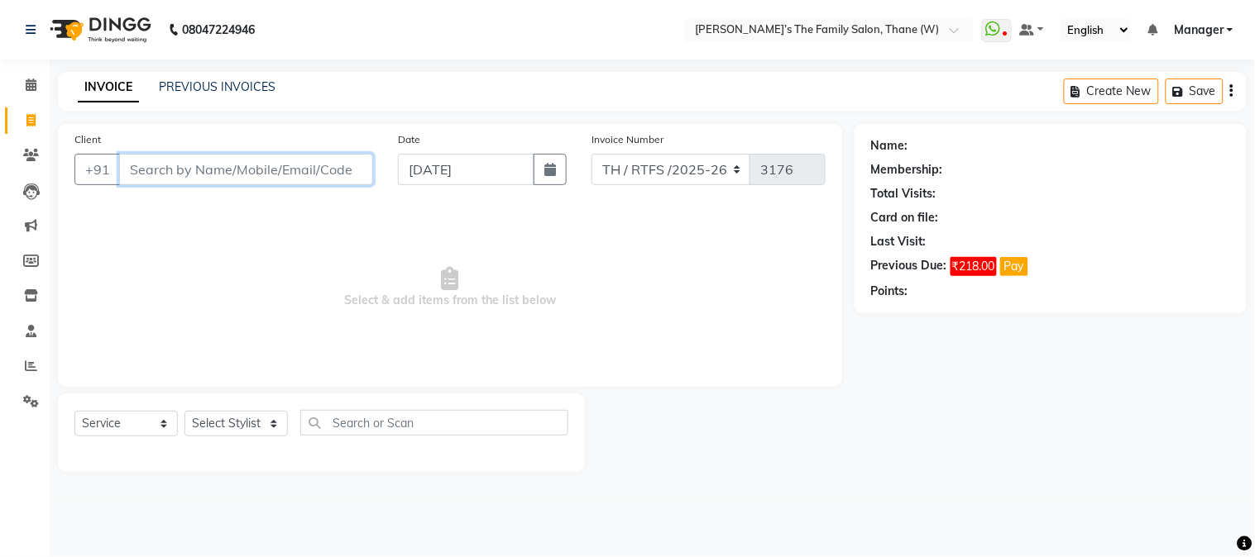
click at [230, 176] on input "Client" at bounding box center [246, 169] width 254 height 31
paste input "9028848913"
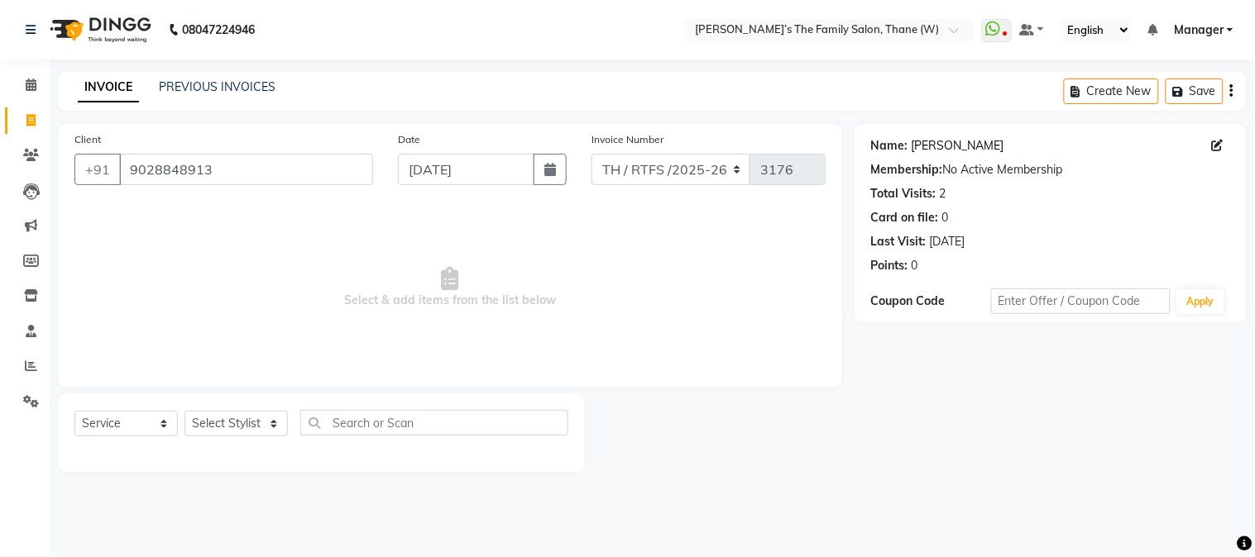
click at [945, 151] on link "Suraj Pawar" at bounding box center [957, 145] width 93 height 17
click at [241, 171] on input "9028848913" at bounding box center [246, 169] width 254 height 31
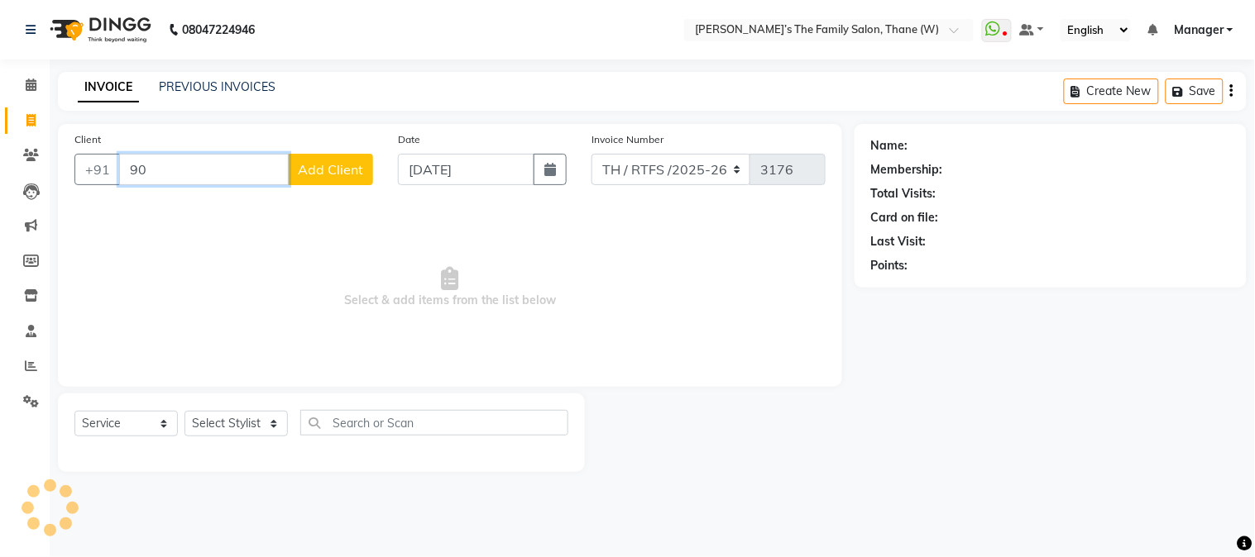
type input "9"
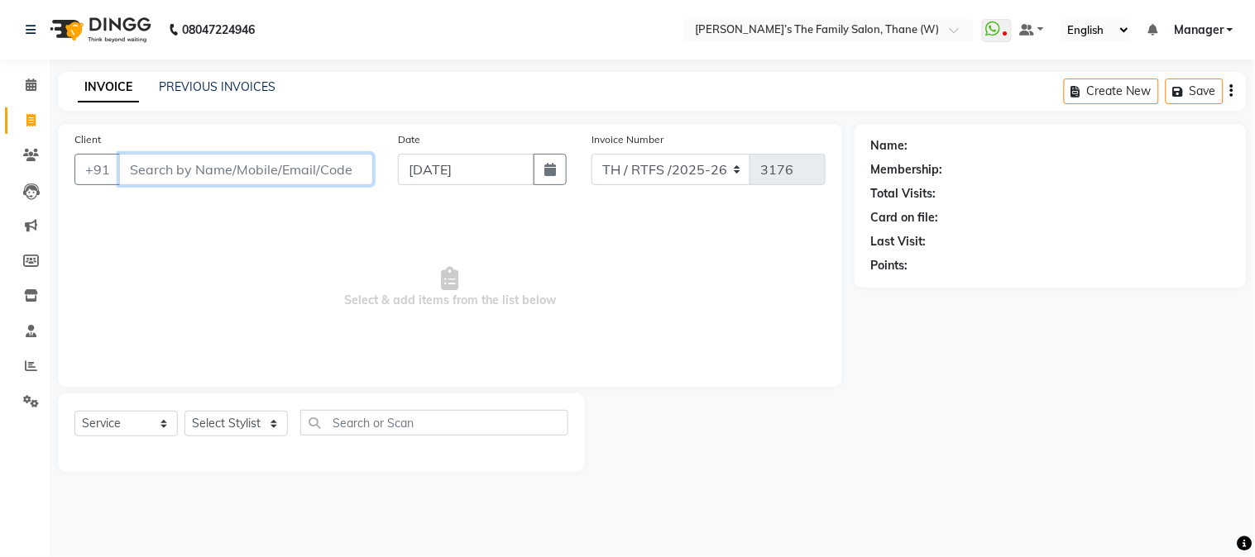
click at [285, 170] on input "Client" at bounding box center [246, 169] width 254 height 31
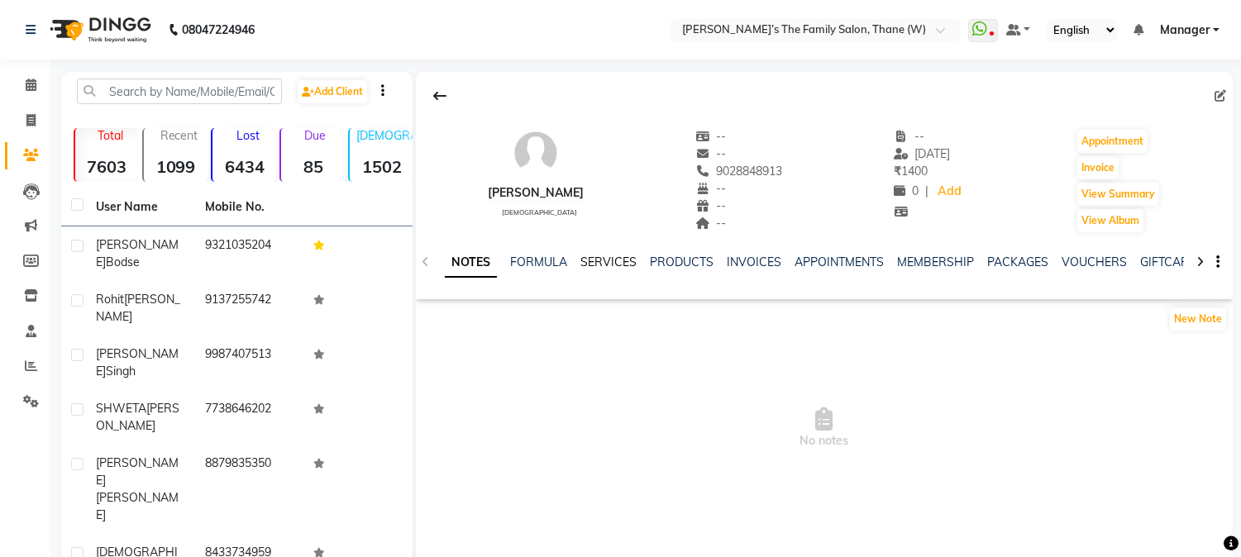
click at [615, 255] on link "SERVICES" at bounding box center [609, 262] width 56 height 15
